Goal: Navigation & Orientation: Find specific page/section

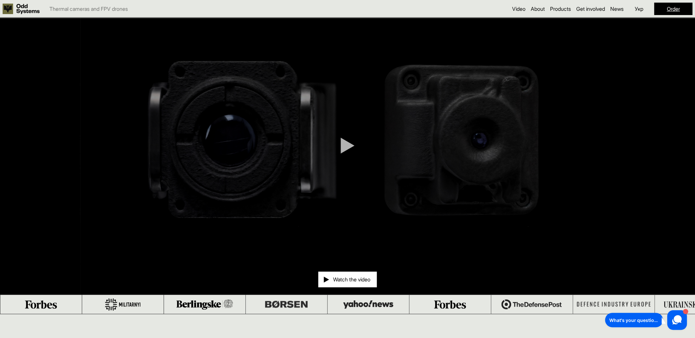
scroll to position [65, 0]
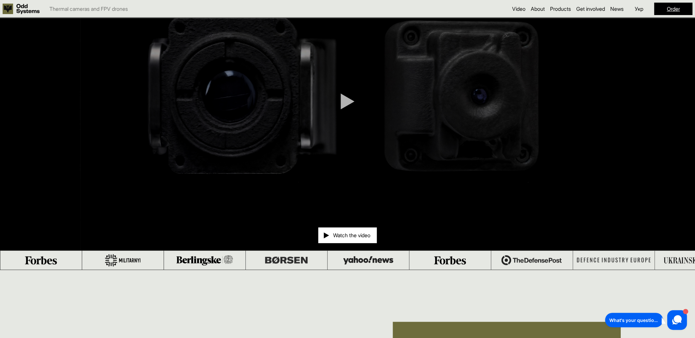
click at [351, 103] on div at bounding box center [348, 101] width 14 height 16
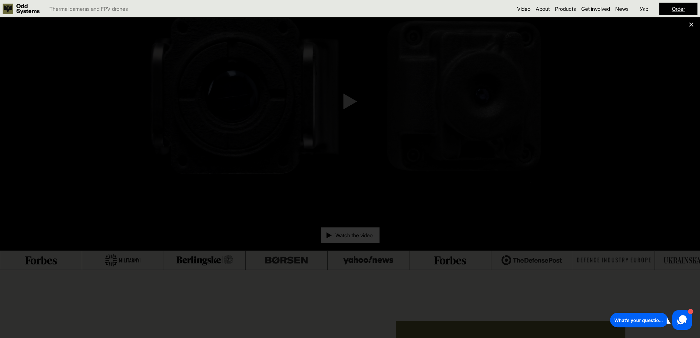
click at [695, 25] on div at bounding box center [350, 169] width 700 height 338
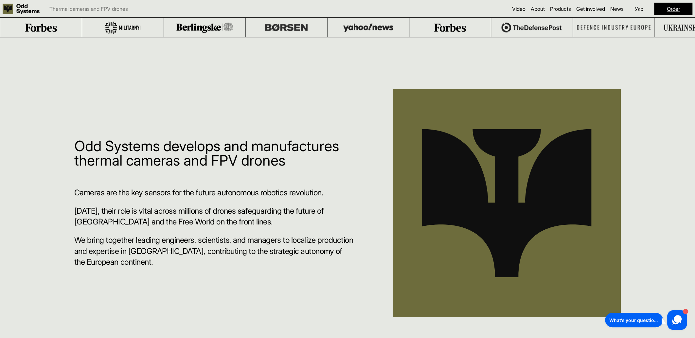
scroll to position [294, 0]
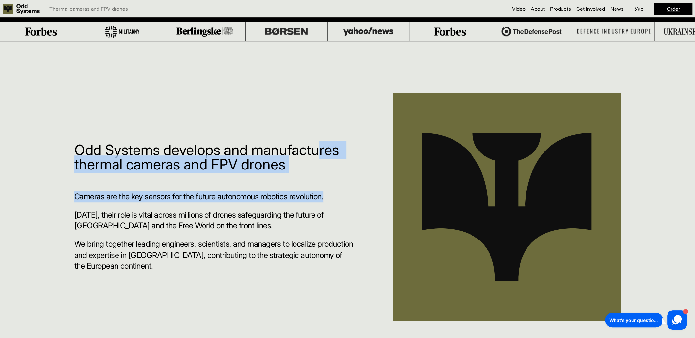
drag, startPoint x: 145, startPoint y: 161, endPoint x: 372, endPoint y: 203, distance: 230.4
click at [372, 203] on div "Odd Systems develops and manufactures thermal cameras and FPV drones Cameras ar…" at bounding box center [347, 210] width 695 height 338
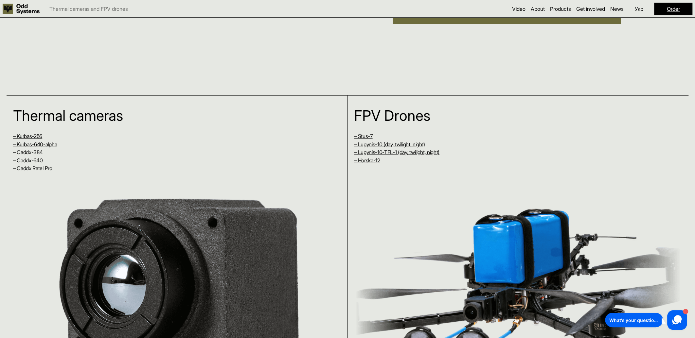
scroll to position [622, 0]
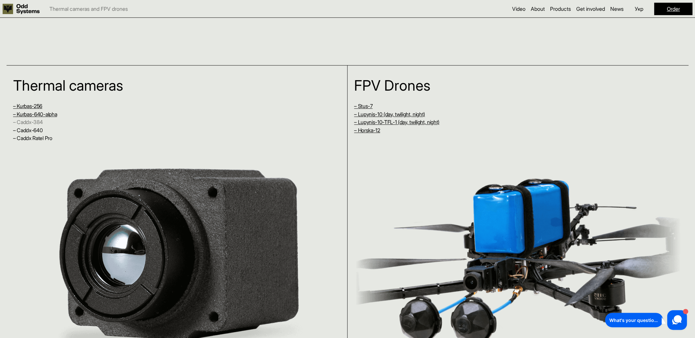
click at [24, 125] on link "– Caddx-384" at bounding box center [27, 122] width 29 height 7
click at [35, 140] on link "– Caddx Ratel Pro" at bounding box center [32, 138] width 39 height 7
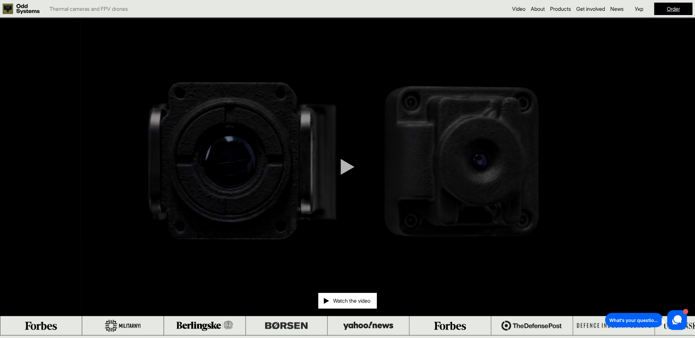
click at [596, 109] on video at bounding box center [347, 167] width 695 height 298
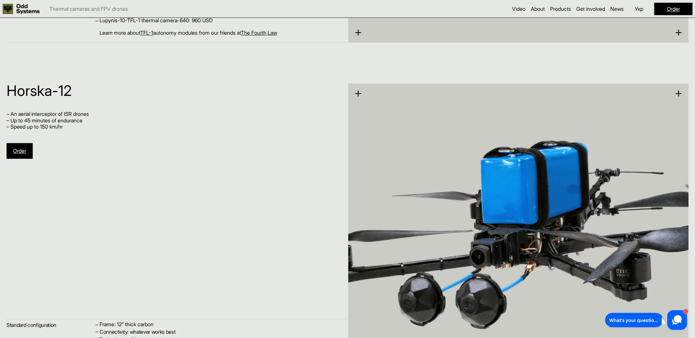
scroll to position [2978, 0]
drag, startPoint x: 28, startPoint y: 112, endPoint x: 99, endPoint y: 116, distance: 71.4
click at [99, 116] on p "– An aerial interceptor of ISR drones" at bounding box center [174, 114] width 334 height 6
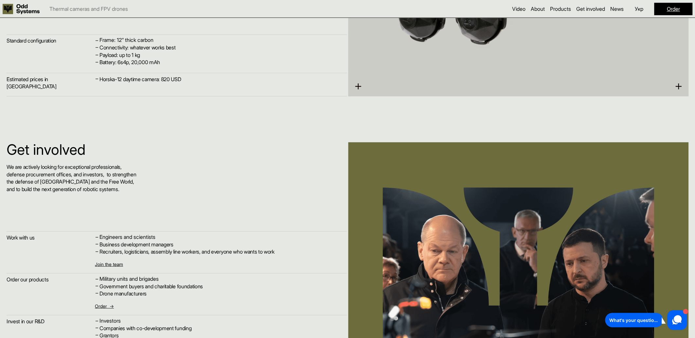
scroll to position [3273, 0]
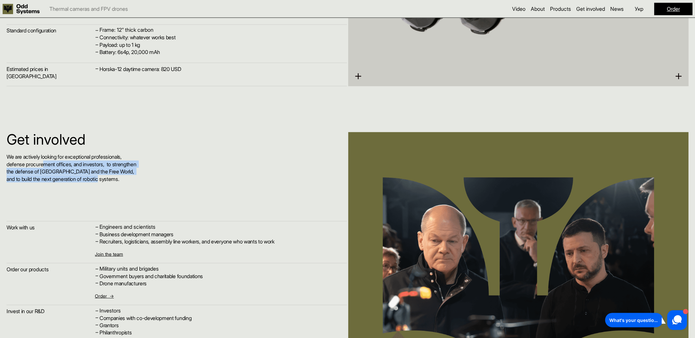
drag, startPoint x: 46, startPoint y: 162, endPoint x: 140, endPoint y: 177, distance: 95.5
click at [140, 177] on div "We are actively looking for exceptional professionals, defense procurement offi…" at bounding box center [105, 167] width 197 height 29
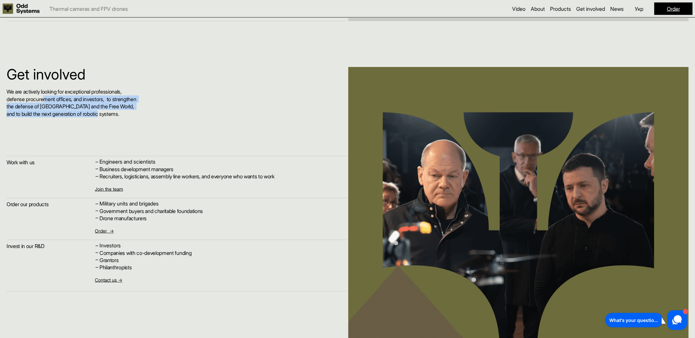
scroll to position [3339, 0]
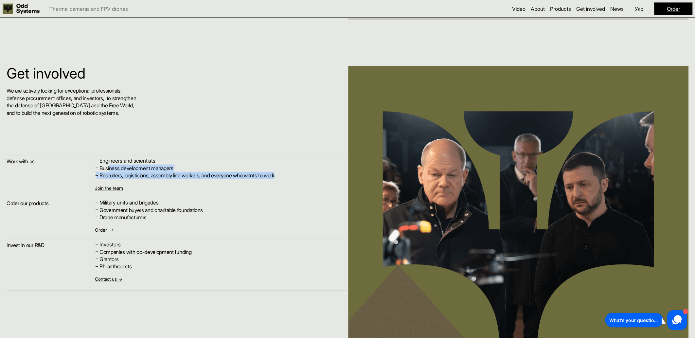
drag, startPoint x: 110, startPoint y: 172, endPoint x: 297, endPoint y: 182, distance: 187.2
click at [297, 182] on div "– Engineers and scientists – Business development managers – Recruiters, logist…" at bounding box center [218, 174] width 246 height 33
click at [270, 204] on p "Military units and brigades" at bounding box center [220, 203] width 241 height 6
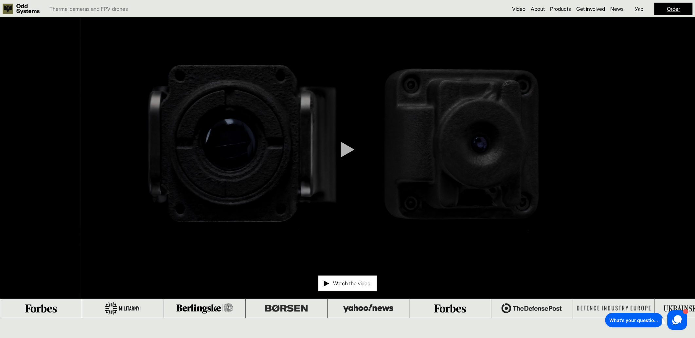
scroll to position [0, 0]
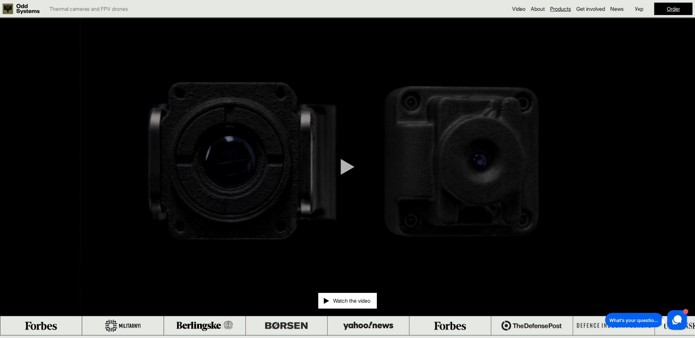
click at [564, 11] on link "Products" at bounding box center [560, 9] width 21 height 7
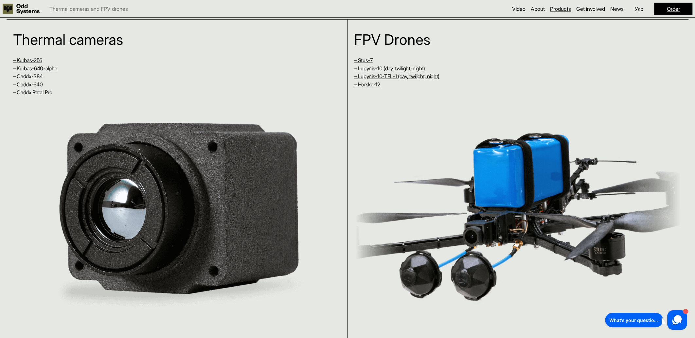
scroll to position [674, 0]
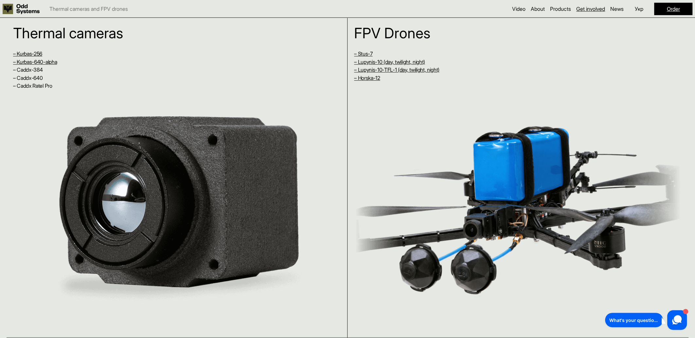
click at [580, 8] on link "Get involved" at bounding box center [590, 9] width 29 height 7
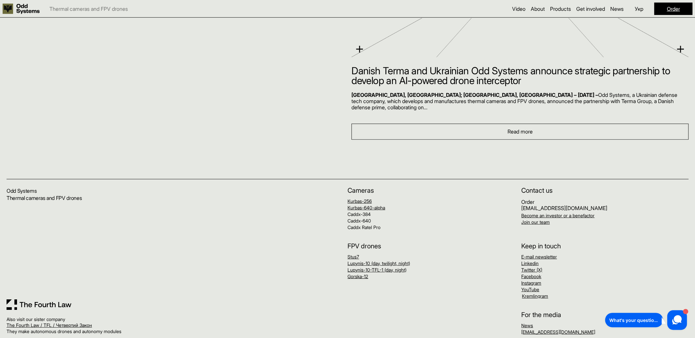
scroll to position [3972, 0]
